Goal: Navigation & Orientation: Find specific page/section

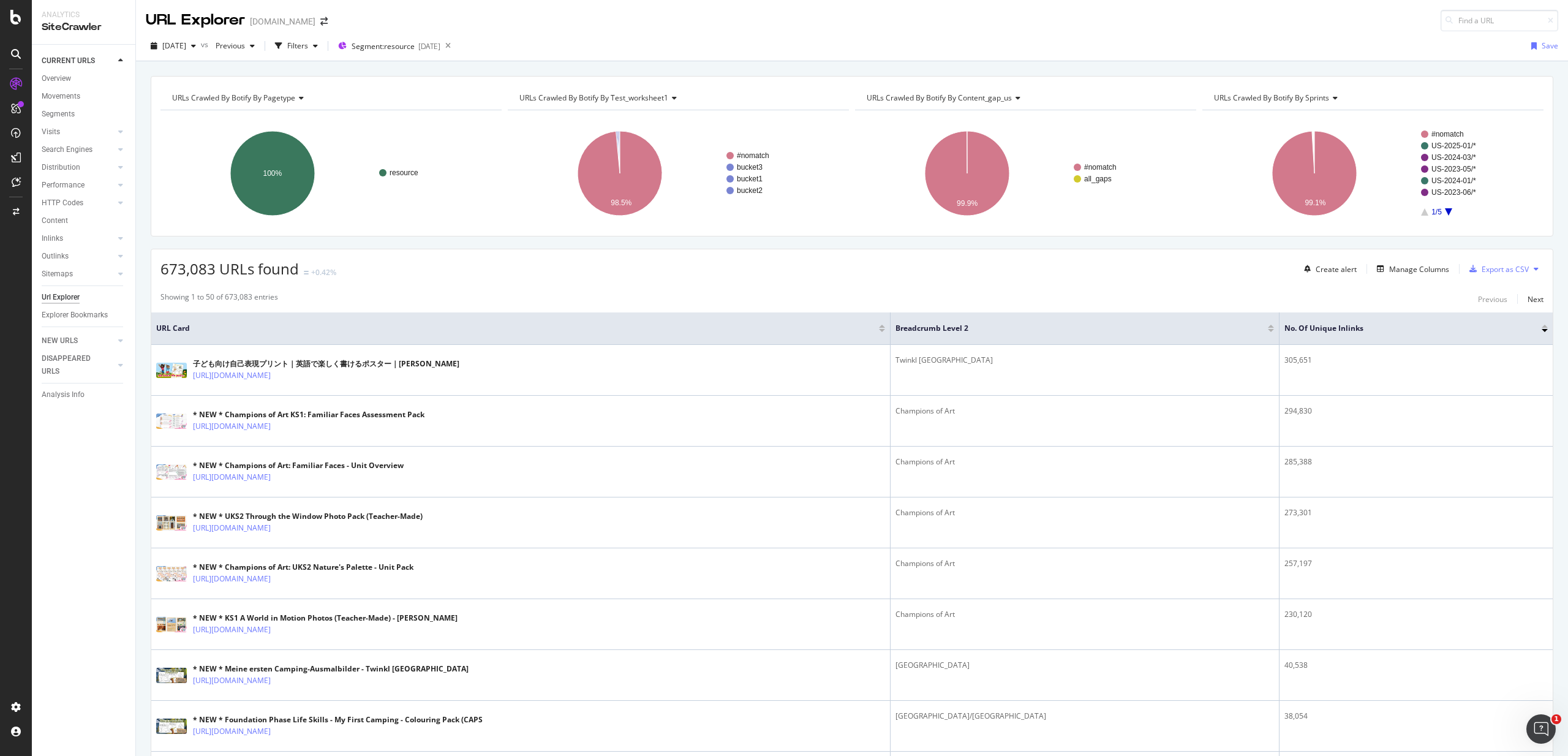
scroll to position [276, 0]
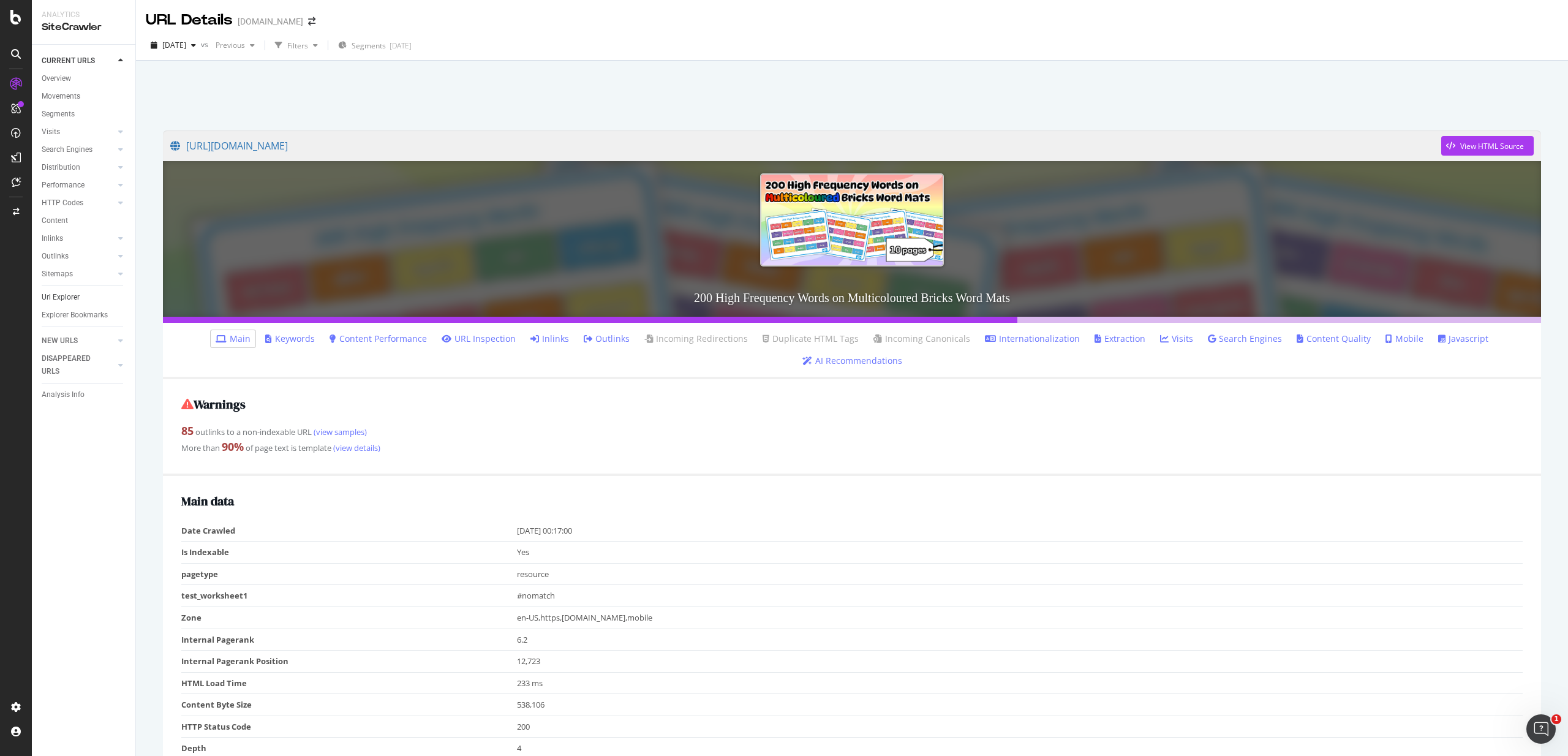
click at [82, 297] on link "Url Explorer" at bounding box center [84, 298] width 85 height 13
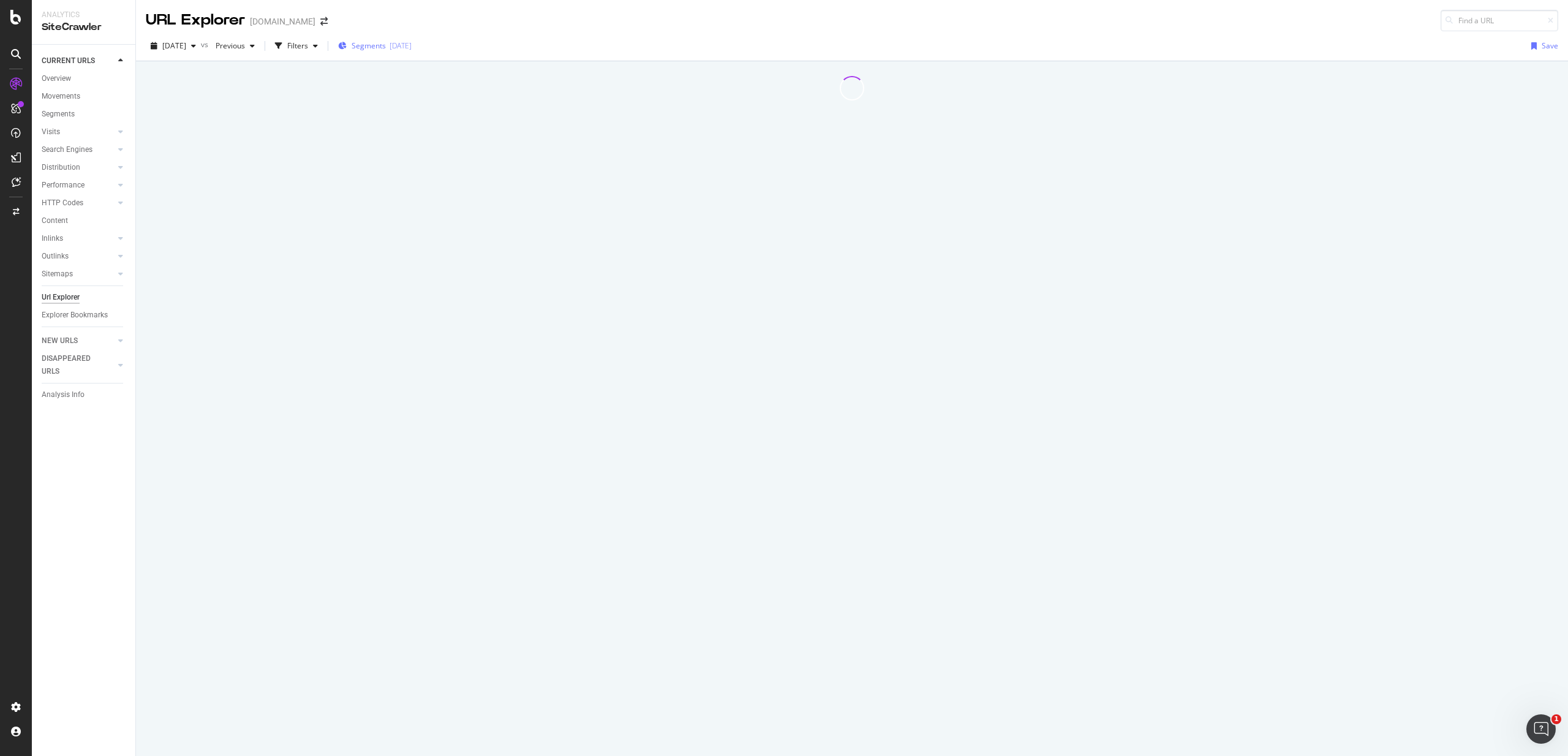
click at [411, 52] on div "Segments 2025-09-17" at bounding box center [375, 45] width 74 height 18
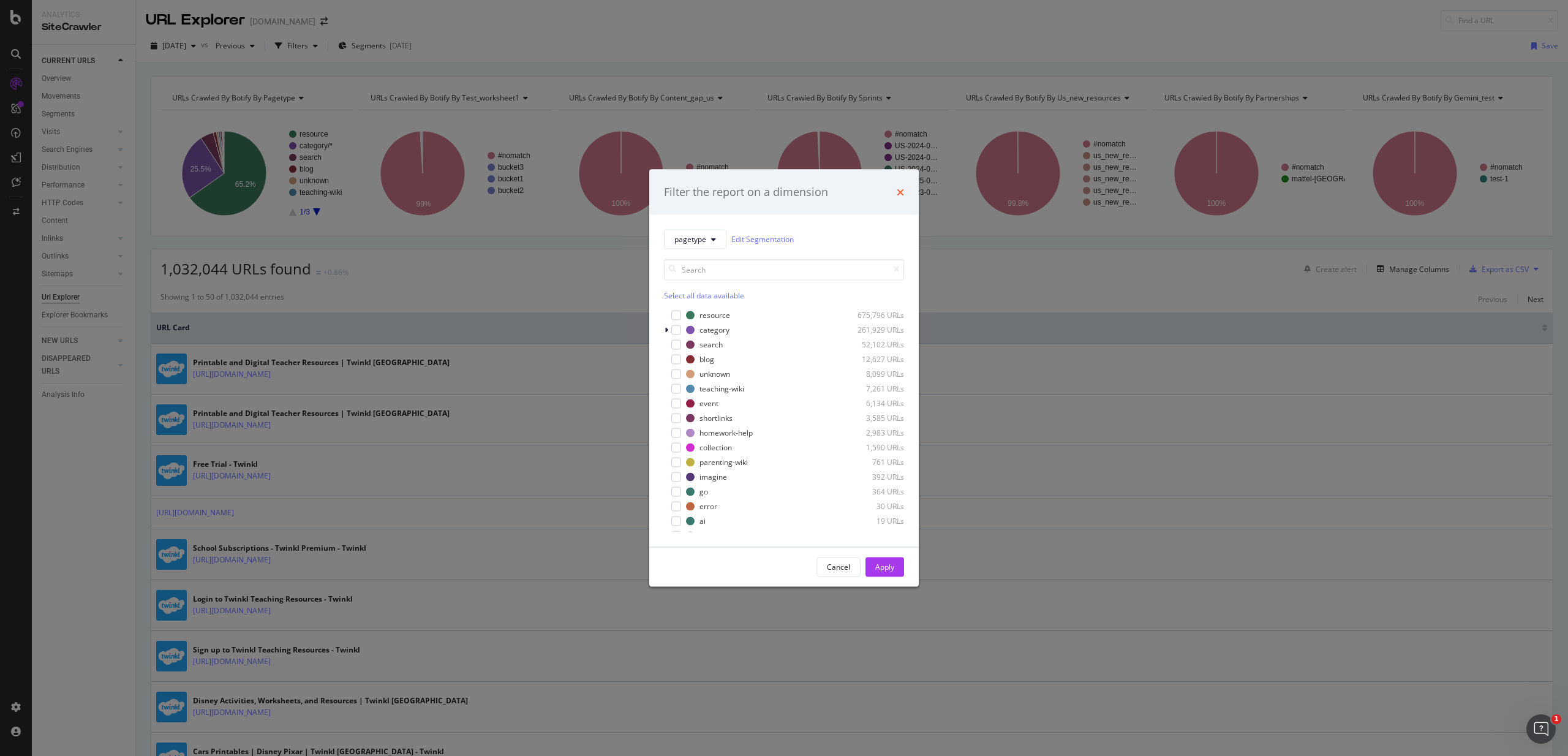
click at [897, 190] on icon "times" at bounding box center [901, 191] width 7 height 9
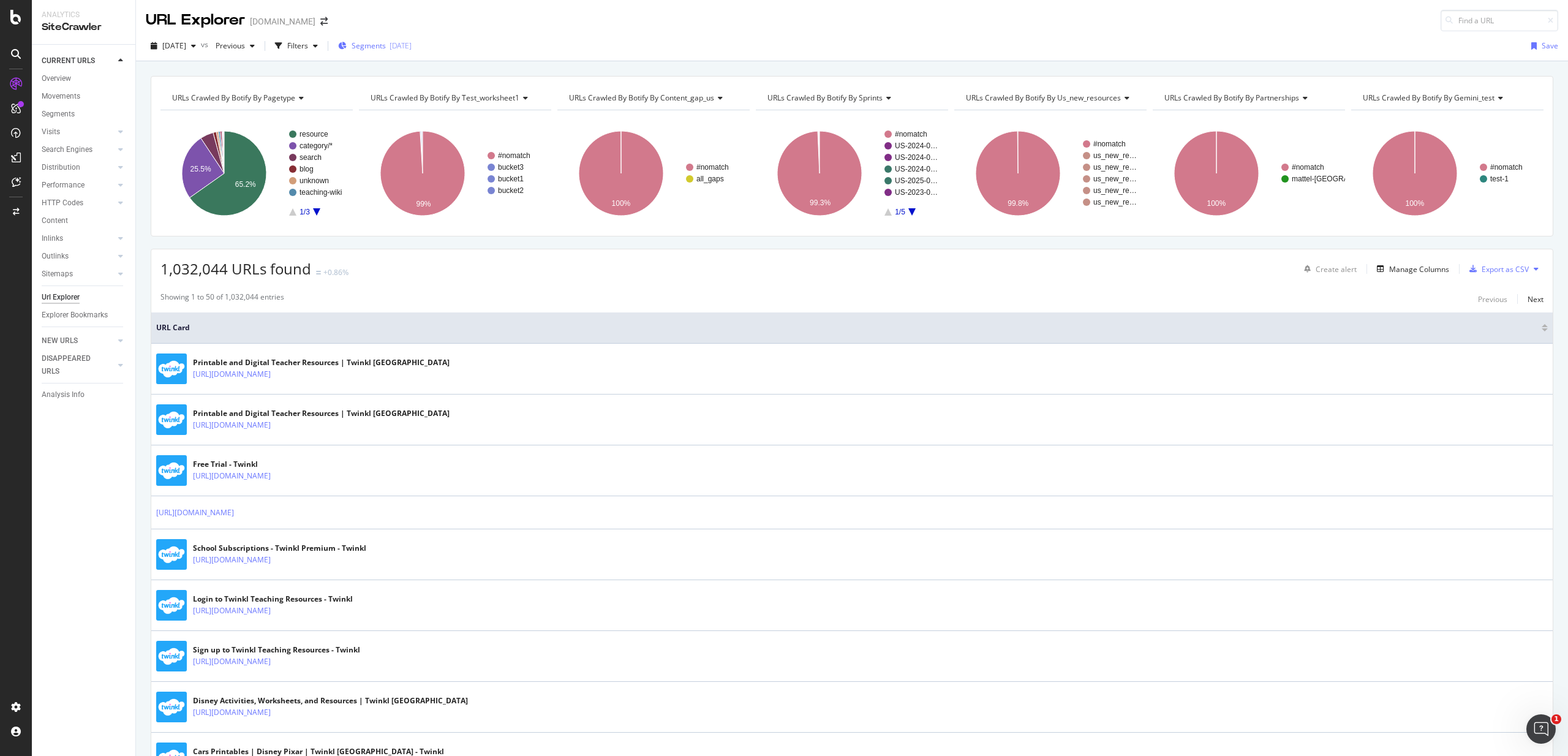
click at [411, 50] on div "[DATE]" at bounding box center [400, 45] width 22 height 10
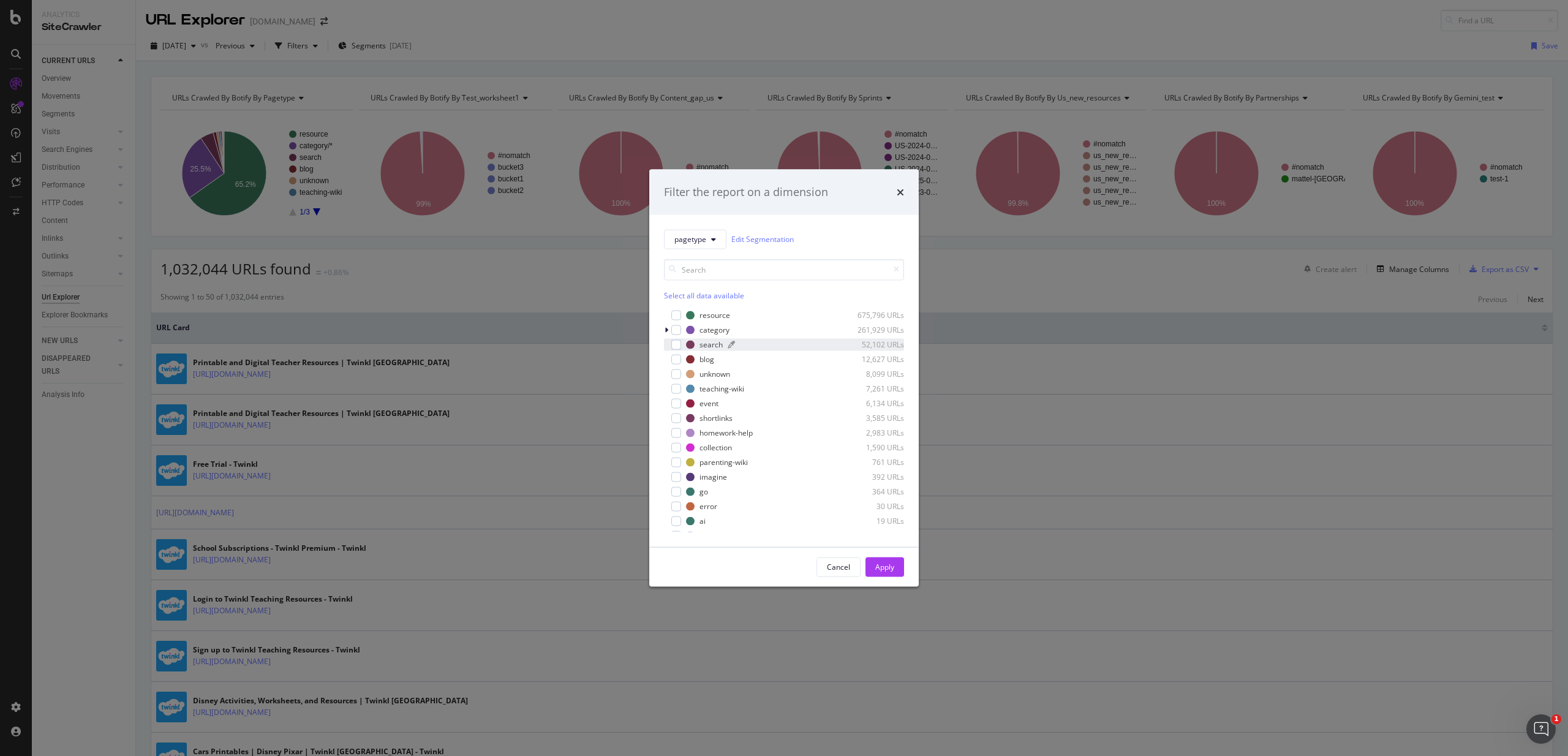
scroll to position [39, 0]
